Goal: Task Accomplishment & Management: Use online tool/utility

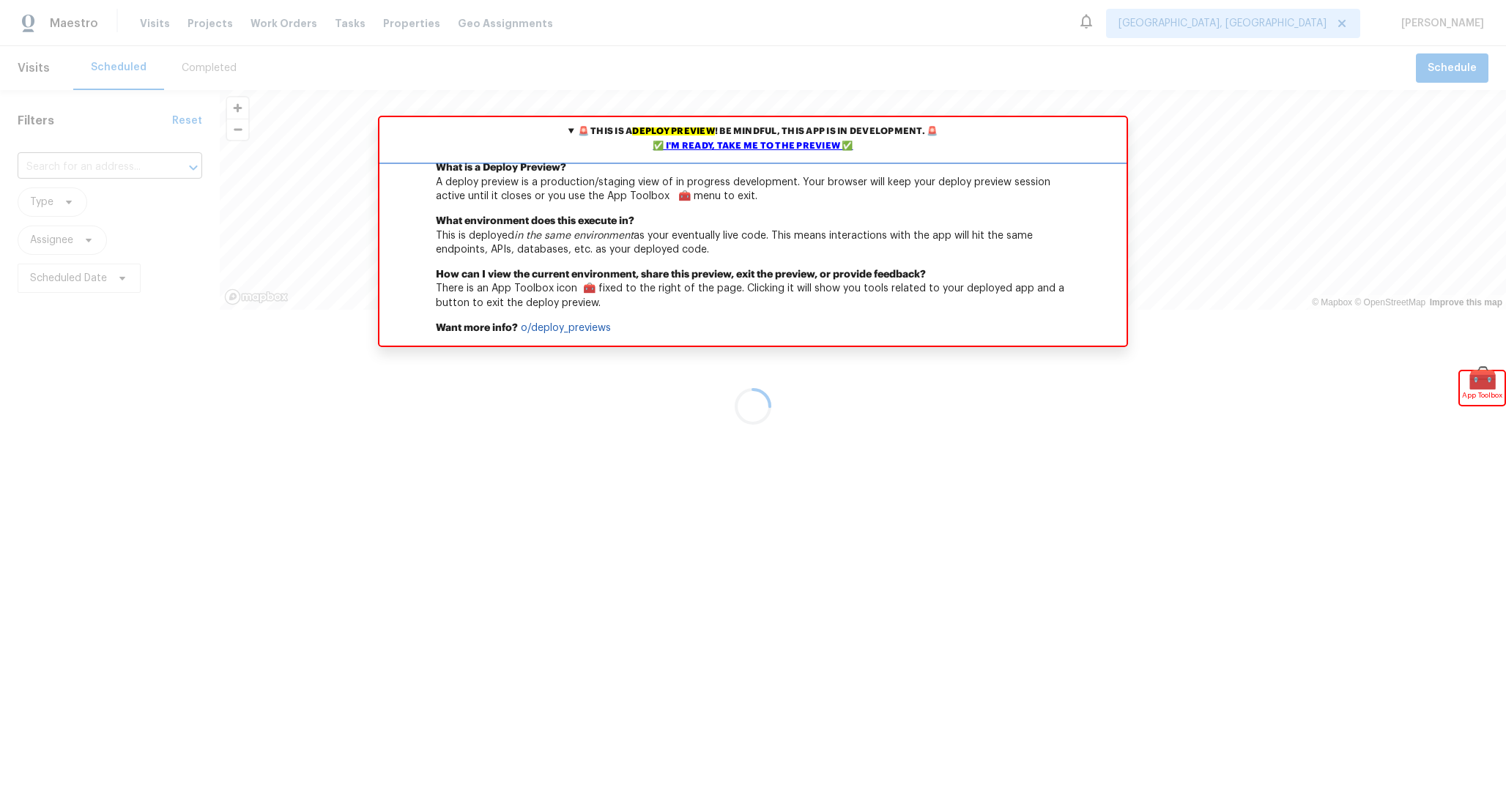
click at [710, 144] on div "✅ I'm ready, take me to the preview ✅" at bounding box center [753, 147] width 739 height 15
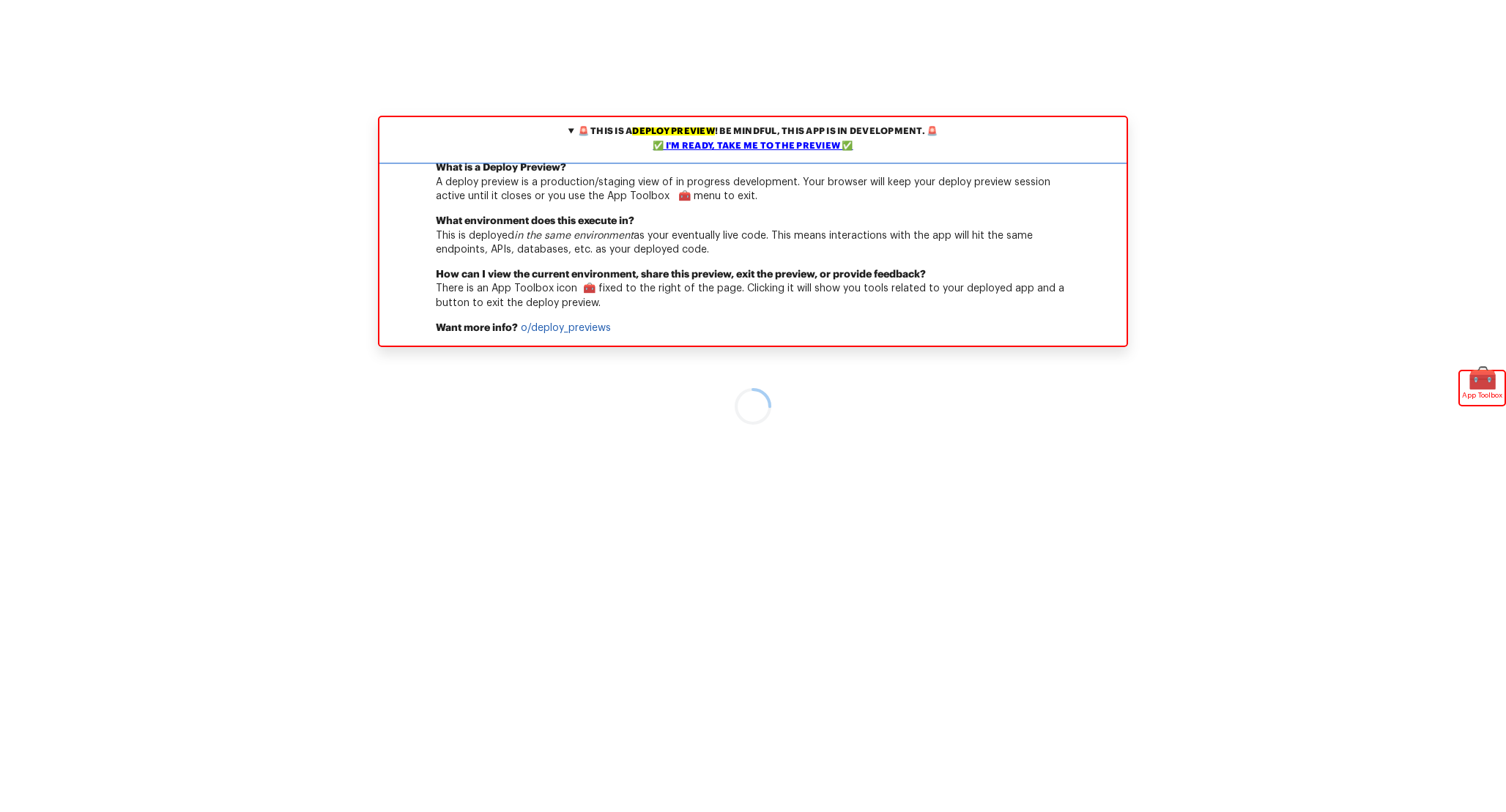
click at [682, 142] on div "✅ I'm ready, take me to the preview ✅" at bounding box center [753, 147] width 739 height 15
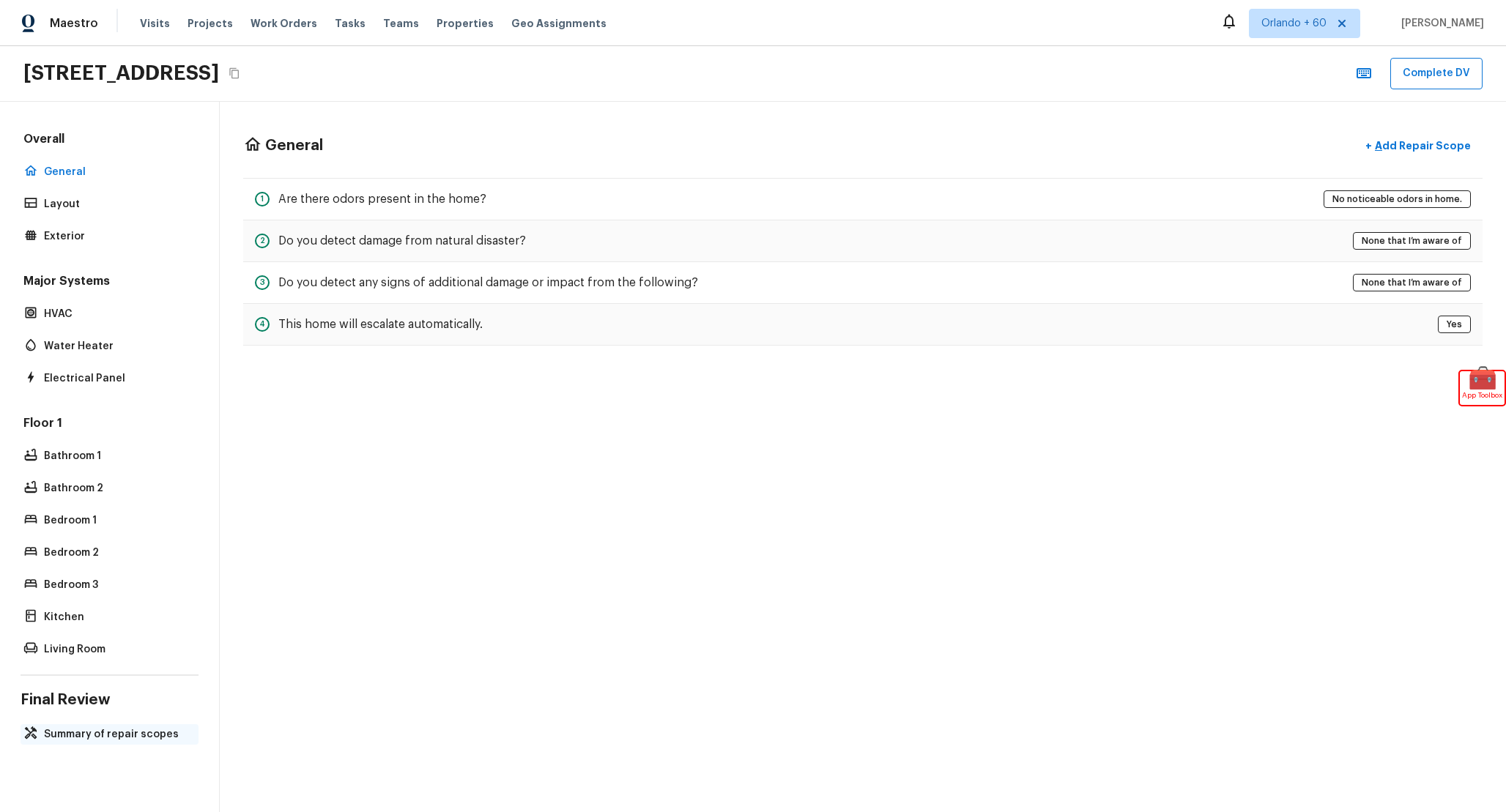
click at [102, 734] on p "Summary of repair scopes" at bounding box center [117, 734] width 146 height 15
